Goal: Task Accomplishment & Management: Manage account settings

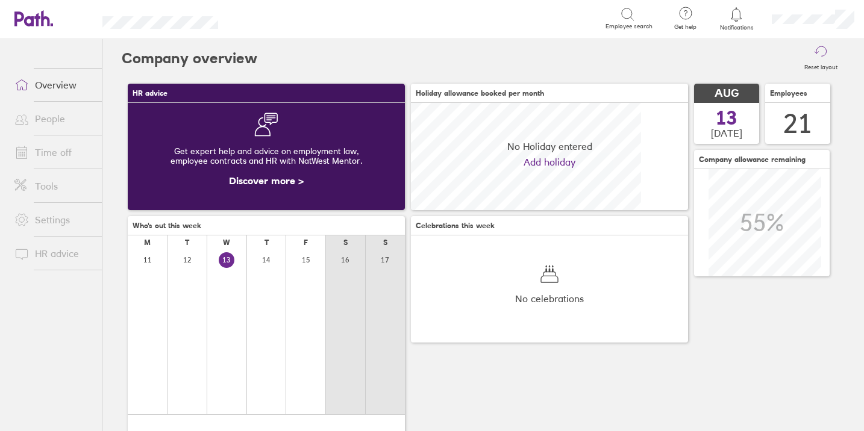
scroll to position [107, 277]
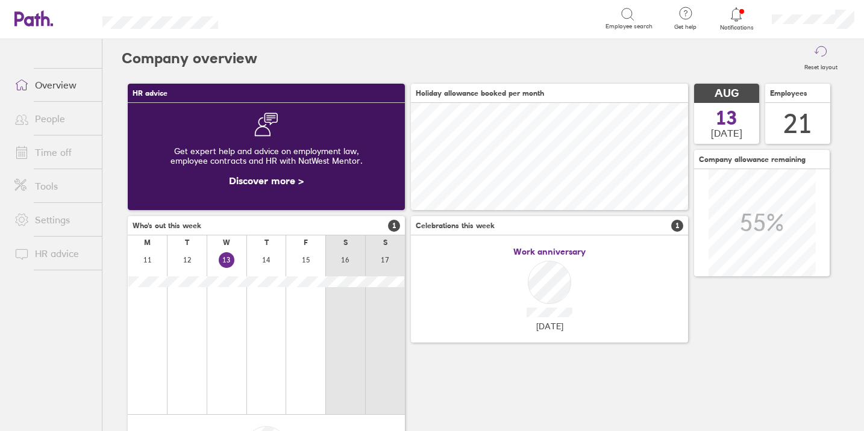
click at [60, 224] on link "Settings" at bounding box center [53, 220] width 97 height 24
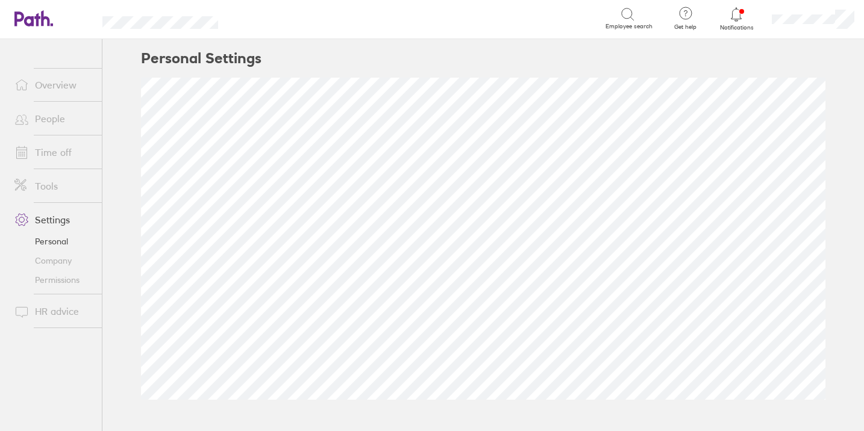
click at [49, 189] on link "Tools" at bounding box center [53, 186] width 97 height 24
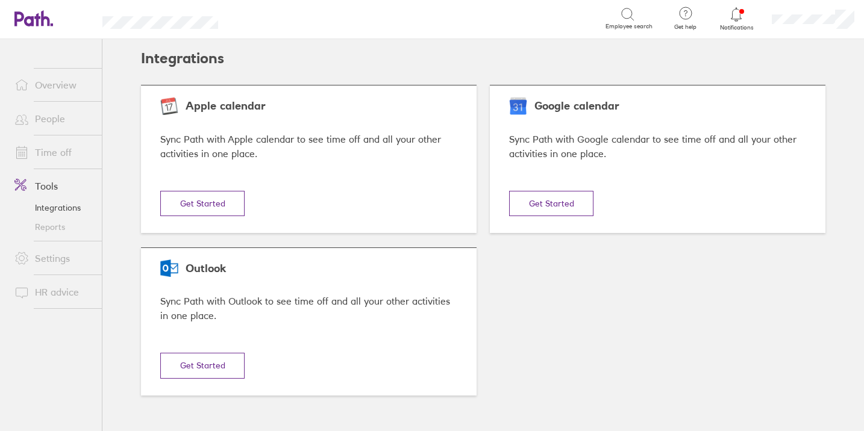
click at [54, 230] on link "Reports" at bounding box center [53, 226] width 97 height 19
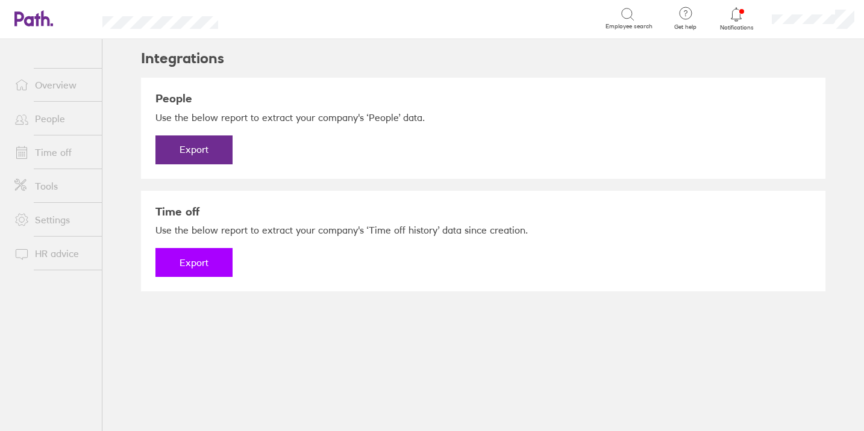
click at [179, 256] on button "Export" at bounding box center [193, 262] width 77 height 29
click at [206, 264] on link "Download" at bounding box center [193, 262] width 77 height 29
click at [39, 117] on link "People" at bounding box center [53, 119] width 97 height 24
